Goal: Information Seeking & Learning: Find specific page/section

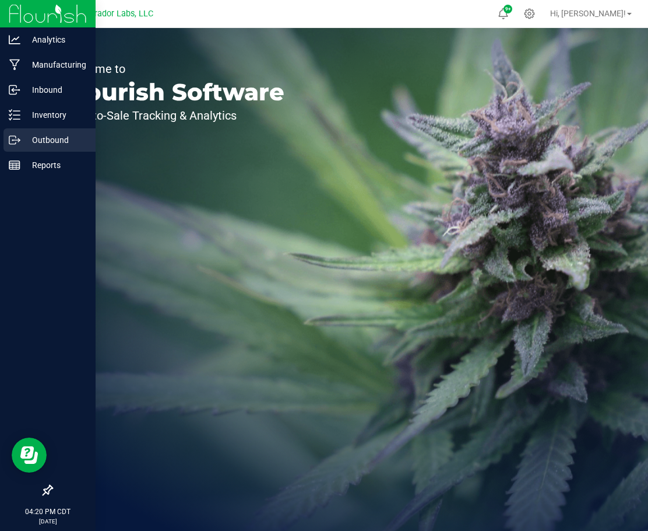
click at [27, 141] on p "Outbound" at bounding box center [55, 140] width 70 height 14
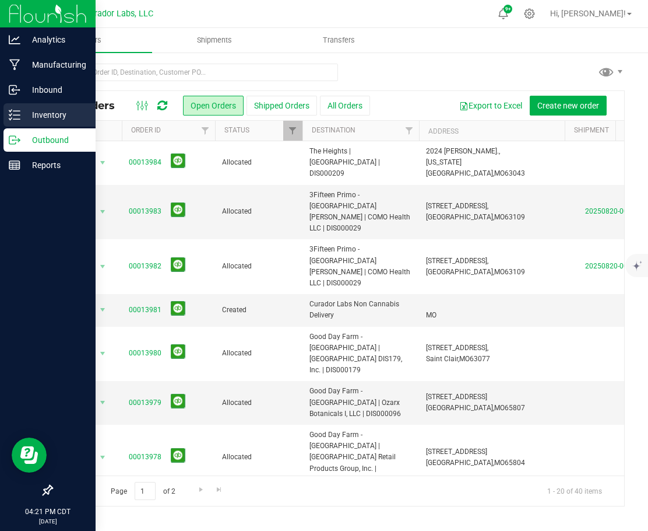
click at [7, 115] on div "Inventory" at bounding box center [49, 114] width 92 height 23
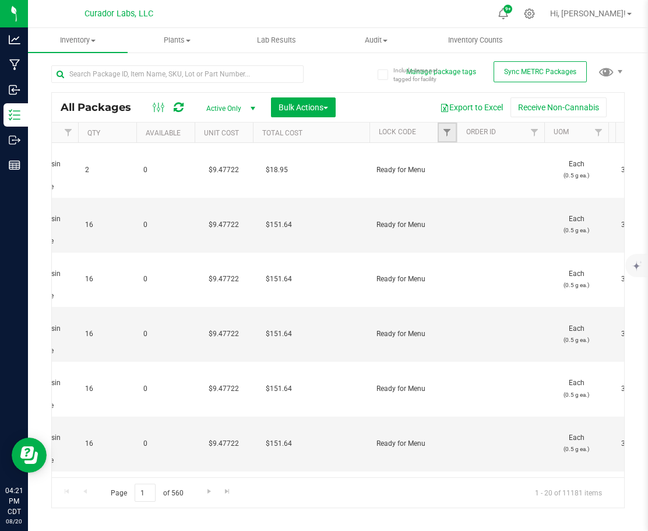
click at [448, 139] on link "Filter" at bounding box center [447, 132] width 19 height 20
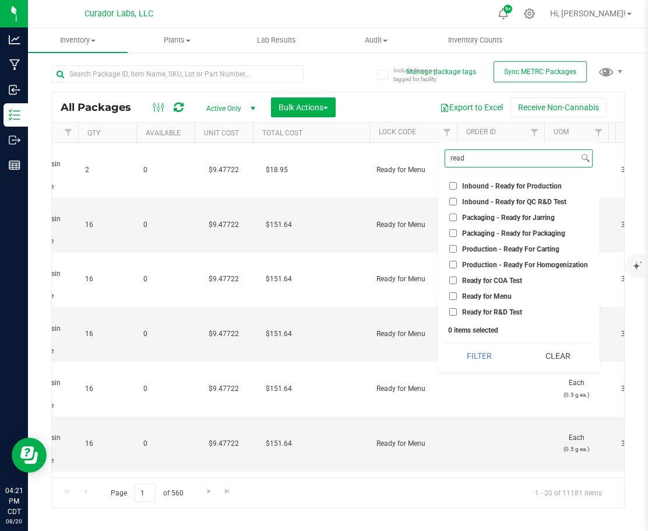
type input "read"
click at [468, 300] on span "Ready for Menu" at bounding box center [487, 296] width 50 height 7
click at [457, 300] on input "Ready for Menu" at bounding box center [454, 296] width 8 height 8
checkbox input "true"
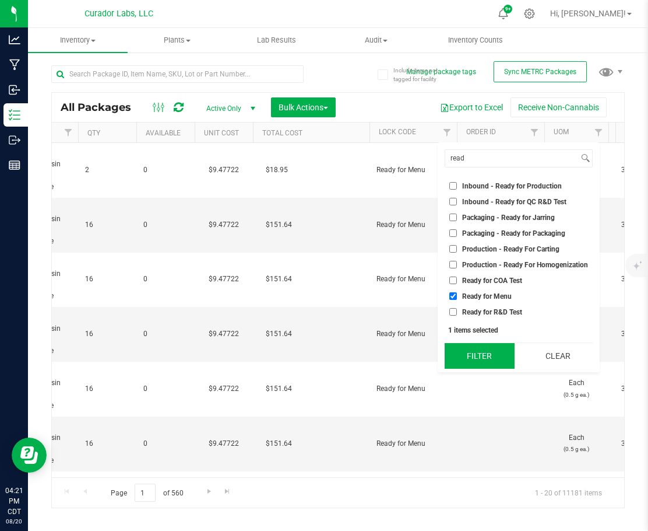
click at [479, 353] on button "Filter" at bounding box center [480, 356] width 70 height 26
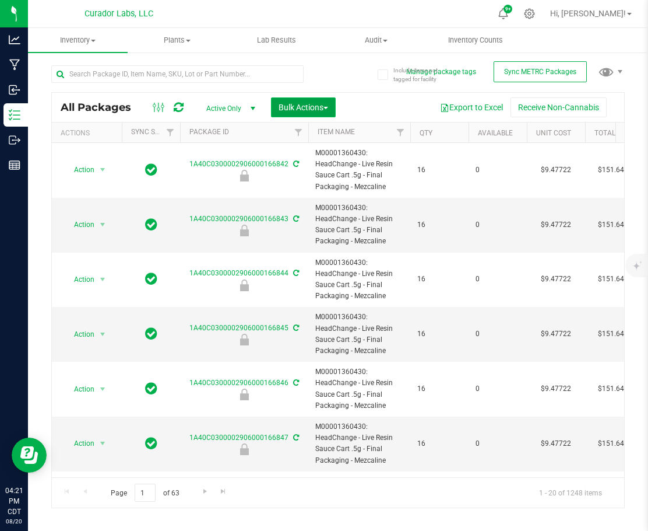
click at [319, 110] on span "Bulk Actions" at bounding box center [304, 107] width 50 height 9
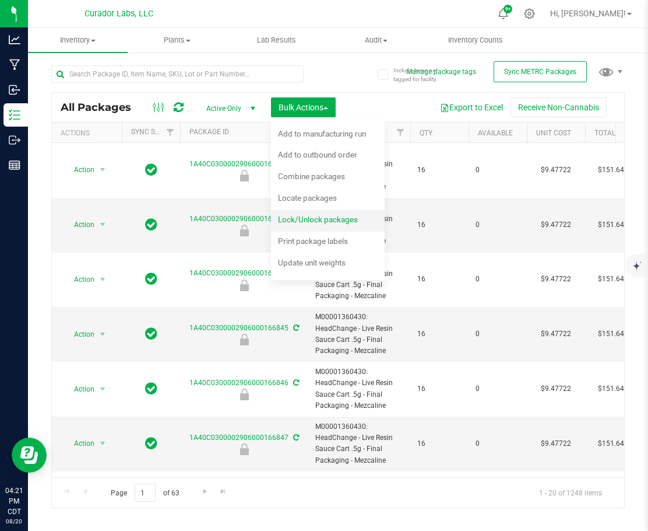
click at [303, 219] on span "Lock/Unlock packages" at bounding box center [318, 219] width 80 height 9
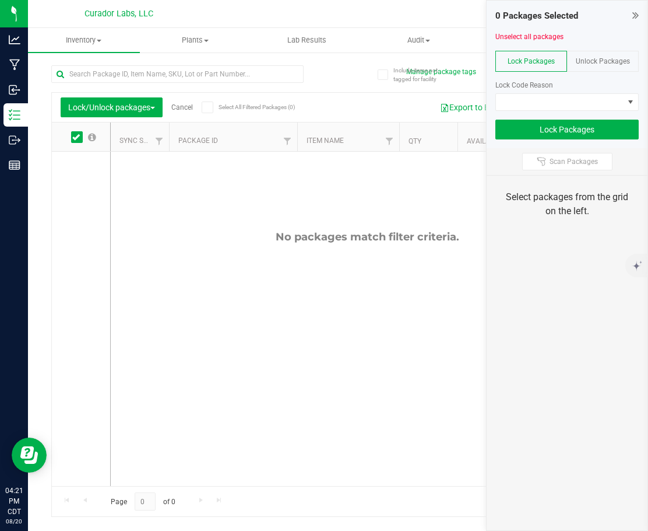
click at [182, 108] on link "Cancel" at bounding box center [182, 107] width 22 height 8
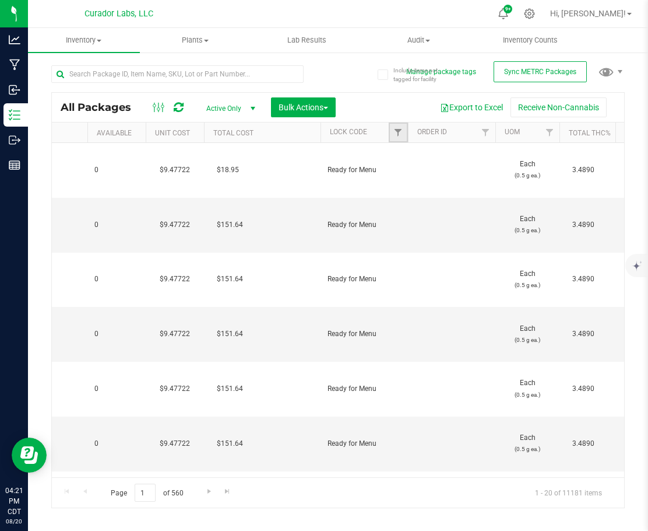
click at [394, 138] on link "Filter" at bounding box center [398, 132] width 19 height 20
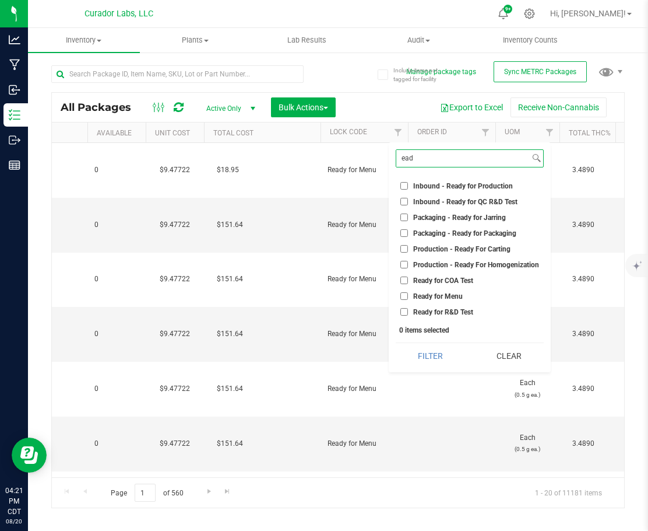
type input "ead"
click at [423, 295] on span "Ready for Menu" at bounding box center [438, 296] width 50 height 7
click at [408, 295] on input "Ready for Menu" at bounding box center [405, 296] width 8 height 8
checkbox input "true"
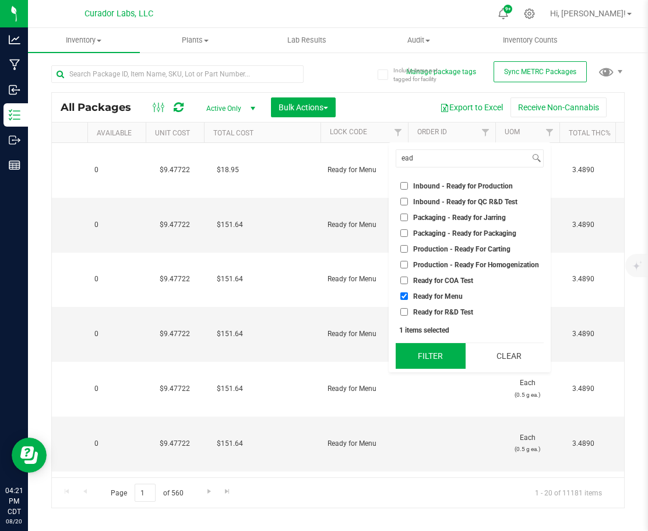
click at [439, 353] on button "Filter" at bounding box center [431, 356] width 70 height 26
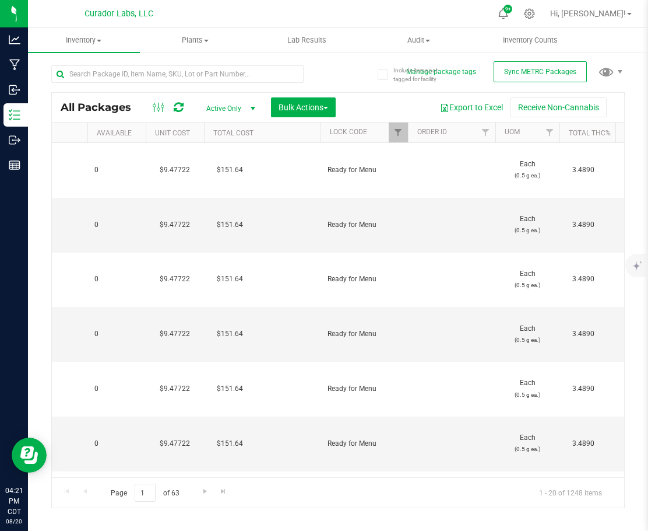
type input "2026-08-12"
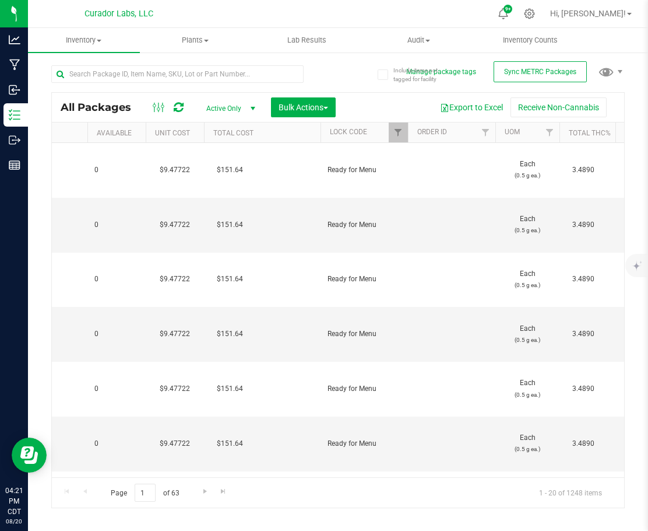
type input "2026-08-12"
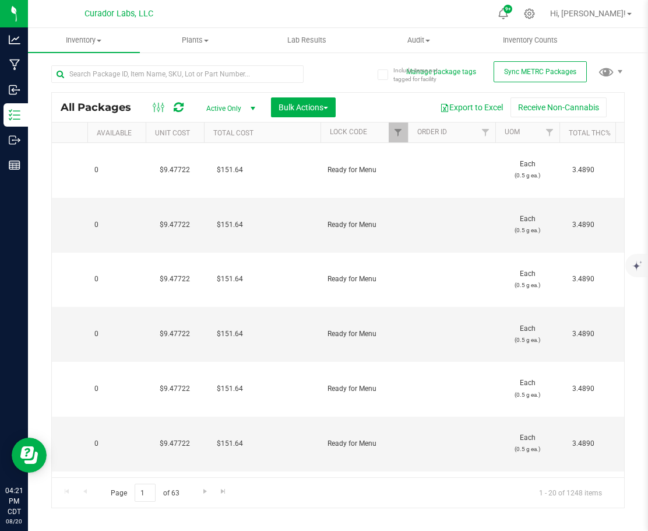
type input "2026-08-12"
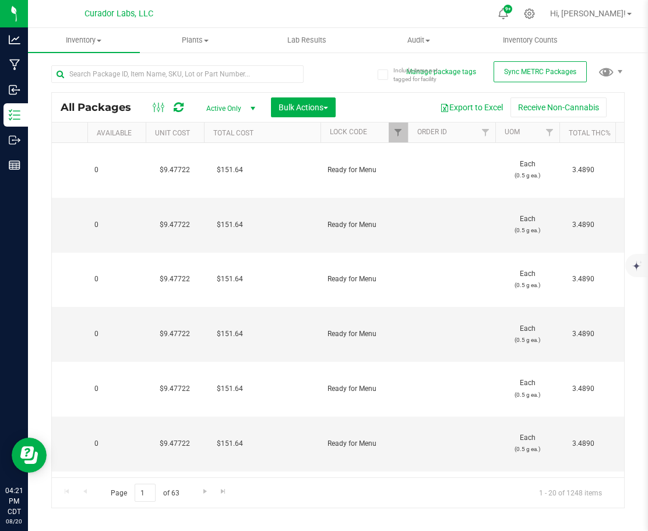
type input "2026-08-12"
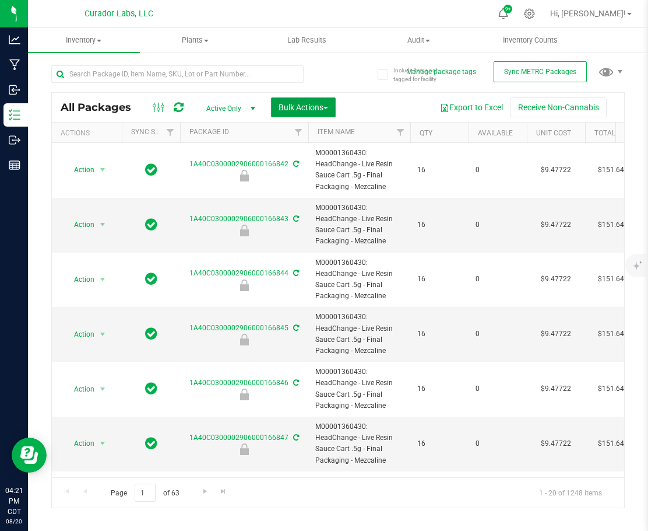
click at [315, 115] on button "Bulk Actions" at bounding box center [303, 107] width 65 height 20
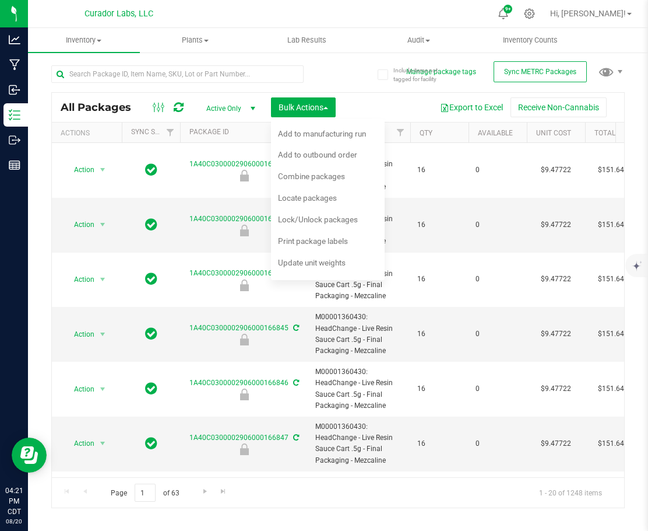
click at [352, 78] on div "All Packages Active Only Active Only Lab Samples Locked All External Internal B…" at bounding box center [338, 281] width 574 height 454
click at [485, 105] on button "Export to Excel" at bounding box center [472, 107] width 78 height 20
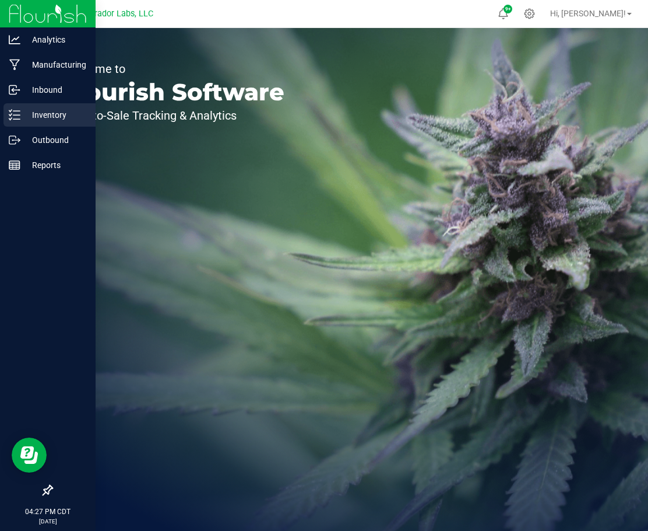
click at [29, 115] on p "Inventory" at bounding box center [55, 115] width 70 height 14
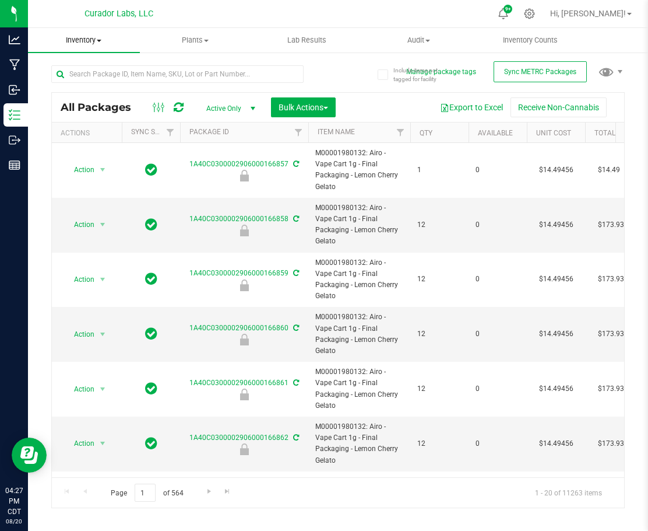
click at [99, 36] on span "Inventory" at bounding box center [84, 40] width 112 height 10
click at [97, 86] on span "All inventory" at bounding box center [67, 84] width 79 height 10
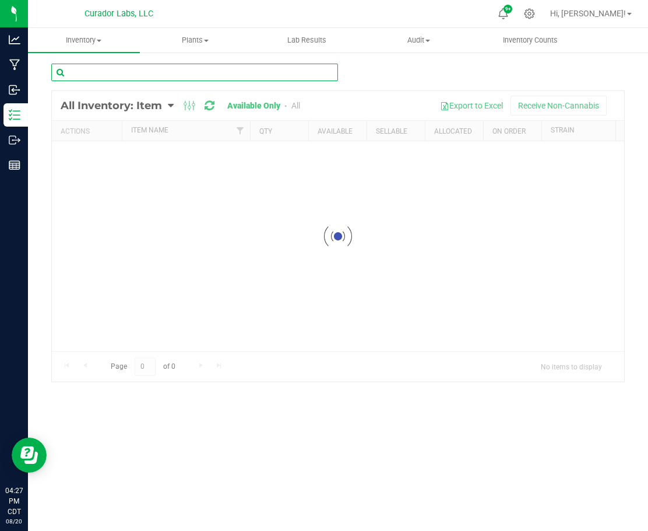
click at [188, 76] on input "text" at bounding box center [194, 72] width 287 height 17
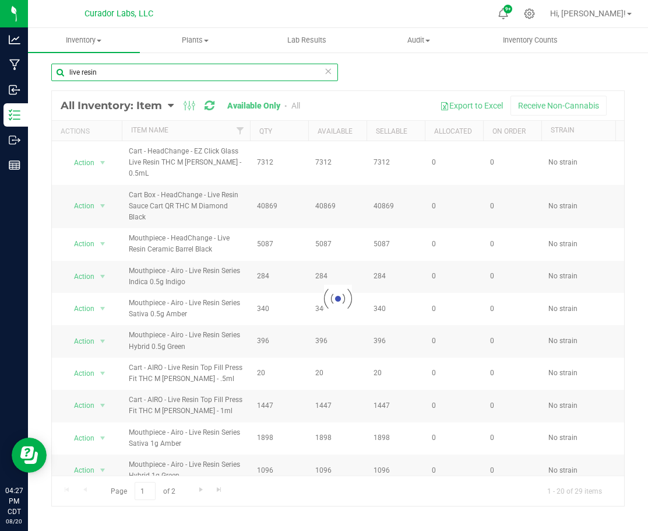
click at [161, 72] on input "live resin" at bounding box center [194, 72] width 287 height 17
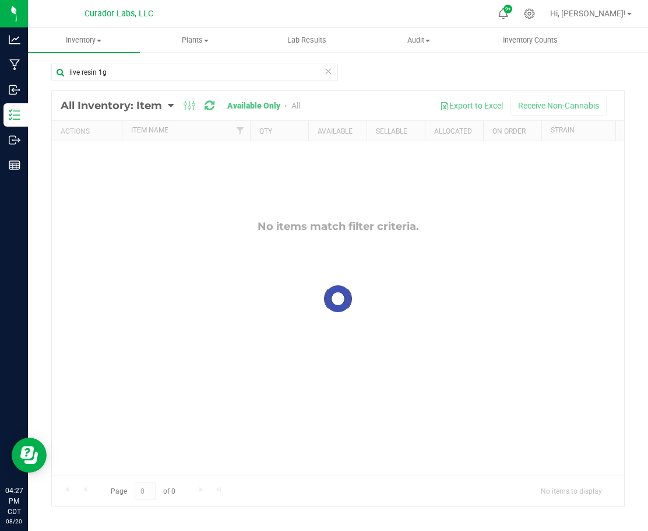
click at [300, 109] on div at bounding box center [338, 298] width 573 height 415
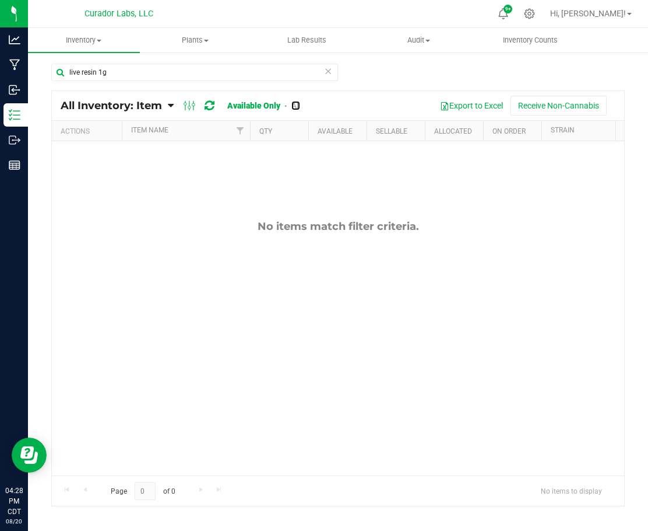
click at [296, 108] on link "All" at bounding box center [296, 105] width 9 height 9
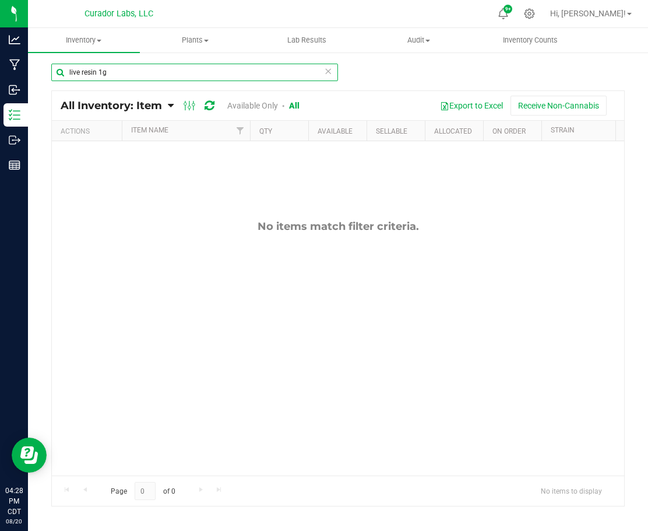
click at [129, 68] on input "live resin 1g" at bounding box center [194, 72] width 287 height 17
click at [129, 69] on input "live resin 1g" at bounding box center [194, 72] width 287 height 17
type input "live resin"
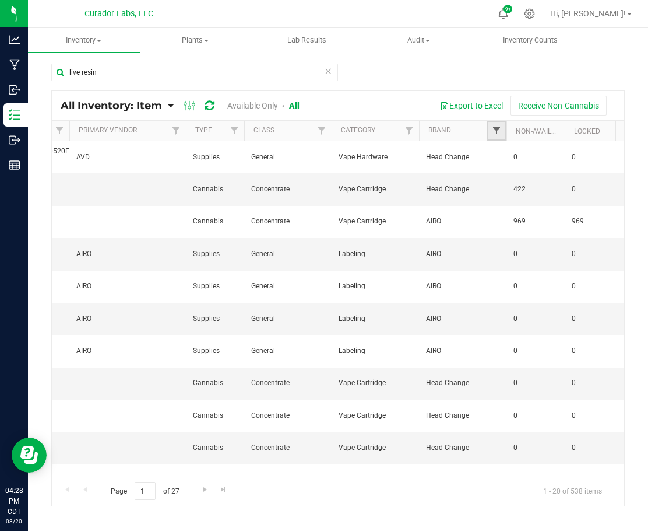
click at [499, 128] on span "Filter" at bounding box center [496, 130] width 9 height 9
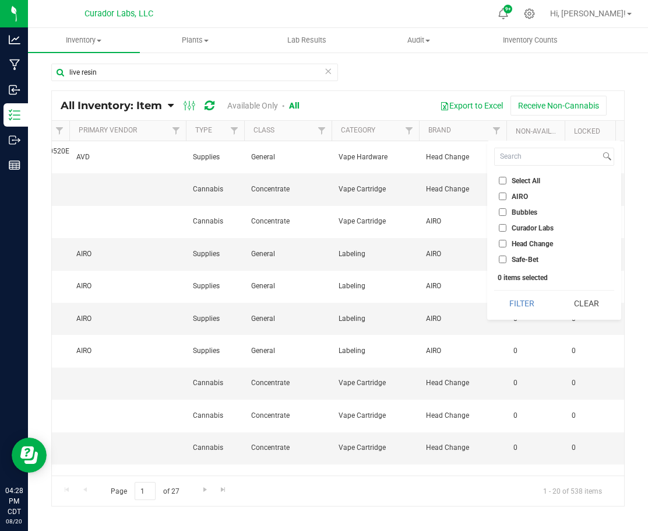
click at [525, 199] on span "AIRO" at bounding box center [520, 196] width 16 height 7
click at [507, 199] on input "AIRO" at bounding box center [503, 196] width 8 height 8
checkbox input "true"
click at [546, 306] on button "Filter" at bounding box center [522, 303] width 56 height 26
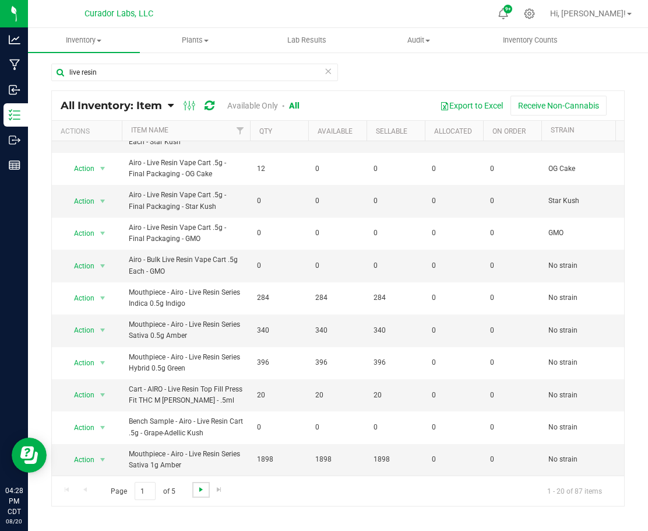
click at [198, 487] on span "Go to the next page" at bounding box center [200, 488] width 9 height 9
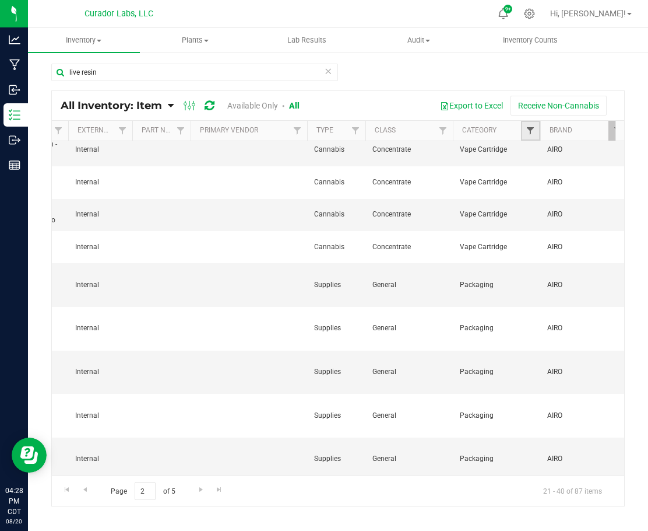
click at [535, 132] on span "Filter" at bounding box center [530, 130] width 9 height 9
click at [534, 135] on span "Filter" at bounding box center [530, 130] width 9 height 9
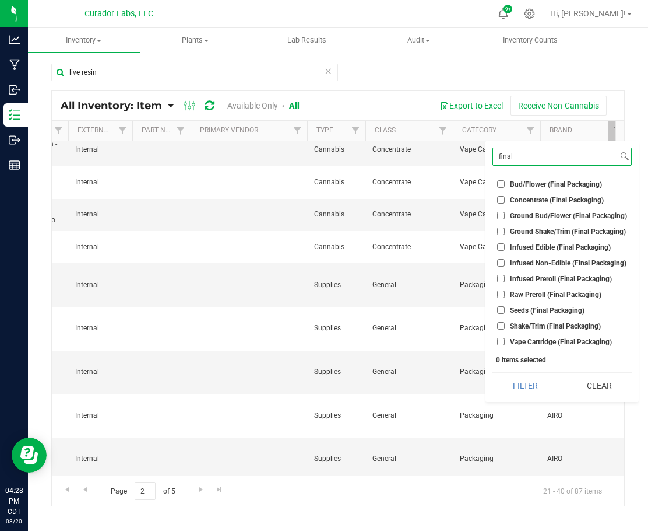
type input "final"
click at [542, 201] on span "Concentrate (Final Packaging)" at bounding box center [557, 199] width 94 height 7
click at [505, 201] on input "Concentrate (Final Packaging)" at bounding box center [501, 200] width 8 height 8
checkbox input "true"
click at [527, 264] on span "Infused Non-Edible (Final Packaging)" at bounding box center [568, 262] width 117 height 7
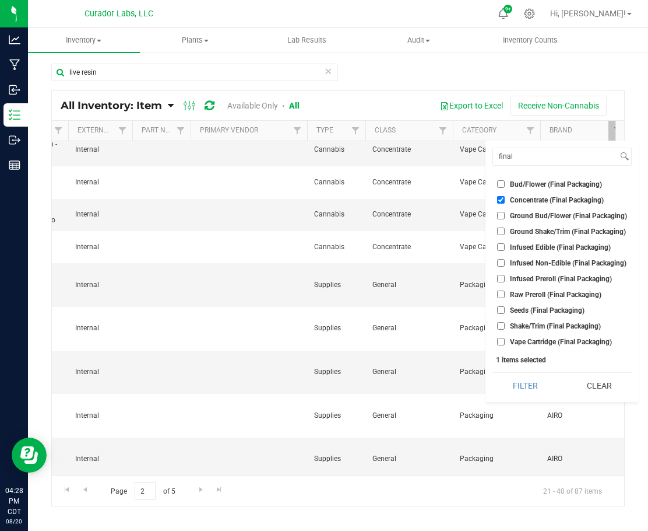
click at [505, 264] on input "Infused Non-Edible (Final Packaging)" at bounding box center [501, 263] width 8 height 8
checkbox input "true"
click at [528, 275] on span "Infused Preroll (Final Packaging)" at bounding box center [561, 278] width 102 height 7
click at [505, 275] on input "Infused Preroll (Final Packaging)" at bounding box center [501, 279] width 8 height 8
checkbox input "true"
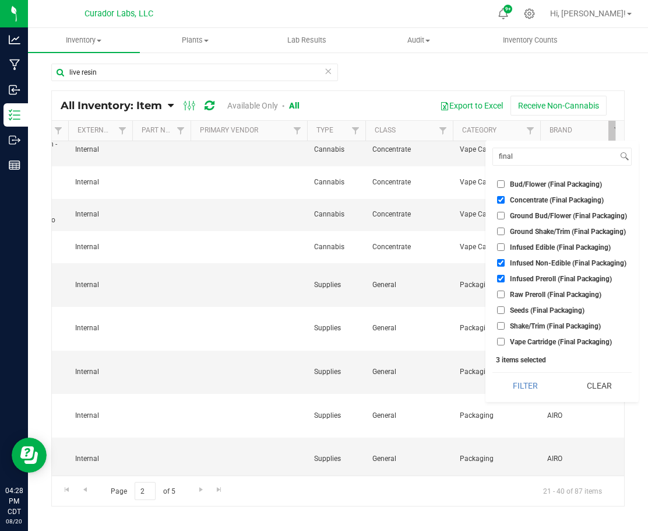
drag, startPoint x: 521, startPoint y: 261, endPoint x: 522, endPoint y: 267, distance: 5.9
click at [521, 261] on span "Infused Non-Edible (Final Packaging)" at bounding box center [568, 262] width 117 height 7
click at [505, 261] on input "Infused Non-Edible (Final Packaging)" at bounding box center [501, 263] width 8 height 8
checkbox input "false"
click at [532, 292] on span "Raw Preroll (Final Packaging)" at bounding box center [556, 294] width 92 height 7
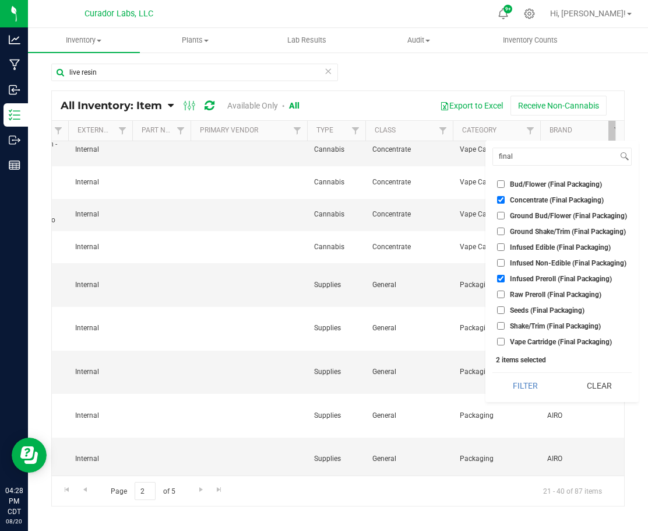
click at [505, 292] on input "Raw Preroll (Final Packaging)" at bounding box center [501, 294] width 8 height 8
checkbox input "true"
click at [529, 339] on span "Vape Cartridge (Final Packaging)" at bounding box center [561, 341] width 102 height 7
click at [505, 339] on input "Vape Cartridge (Final Packaging)" at bounding box center [501, 342] width 8 height 8
checkbox input "true"
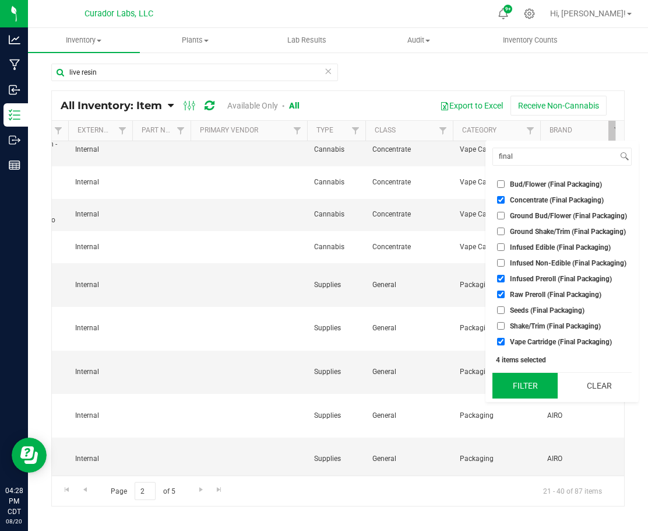
click at [532, 381] on button "Filter" at bounding box center [525, 386] width 65 height 26
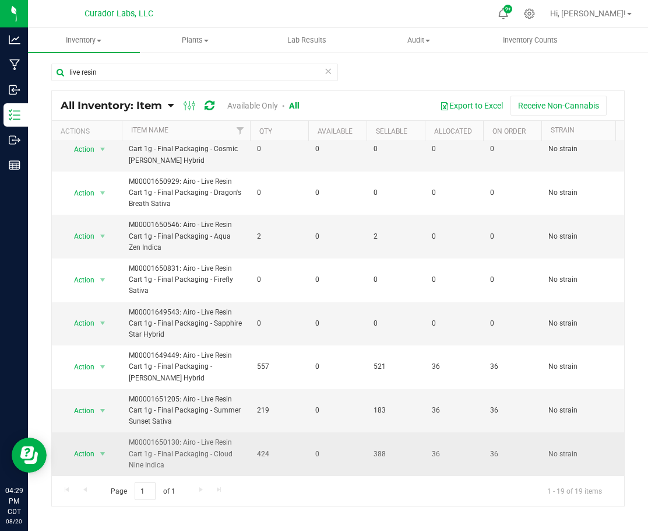
scroll to position [467, 0]
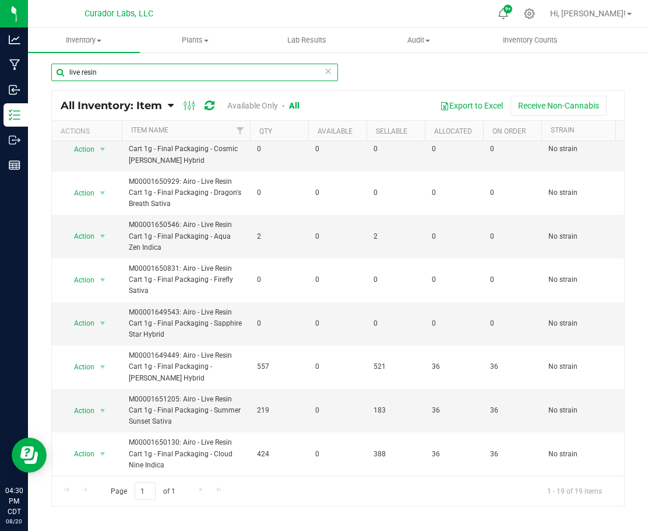
click at [171, 71] on input "live resin" at bounding box center [194, 72] width 287 height 17
type input "lemon cherry gelato"
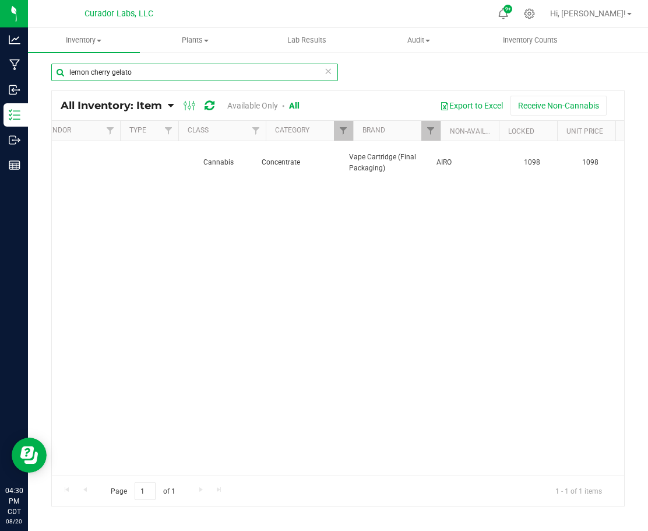
scroll to position [0, 1814]
